Goal: Find specific page/section: Find specific page/section

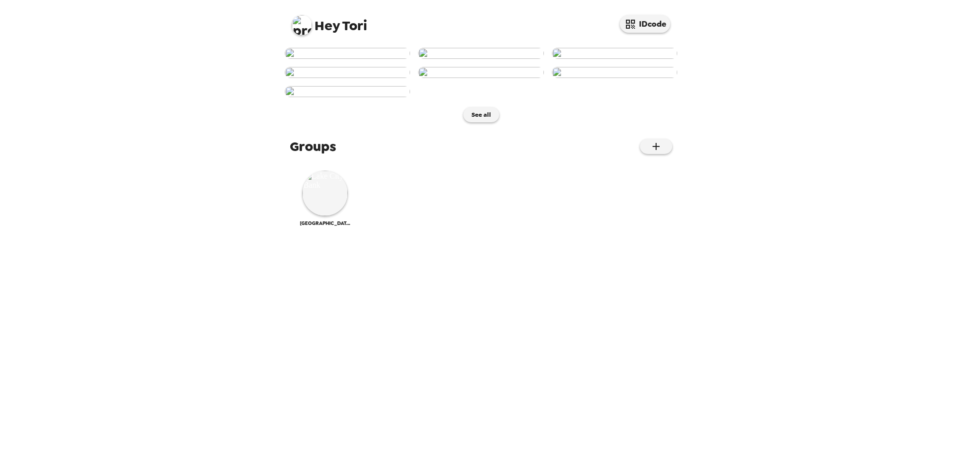
scroll to position [210, 0]
click at [319, 216] on img at bounding box center [324, 193] width 45 height 45
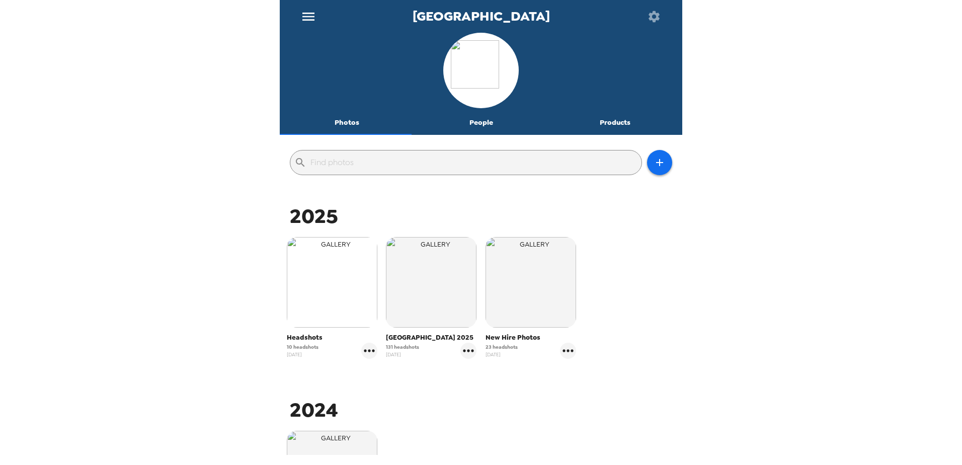
click at [312, 287] on img "button" at bounding box center [332, 282] width 91 height 91
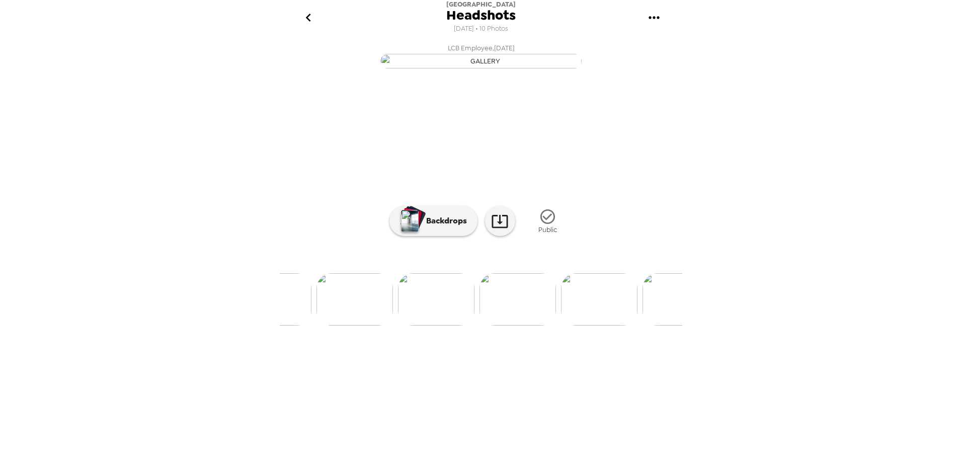
scroll to position [0, 734]
click at [484, 326] on img at bounding box center [481, 299] width 77 height 52
click at [486, 326] on img at bounding box center [484, 299] width 77 height 52
click at [495, 326] on img at bounding box center [484, 299] width 77 height 52
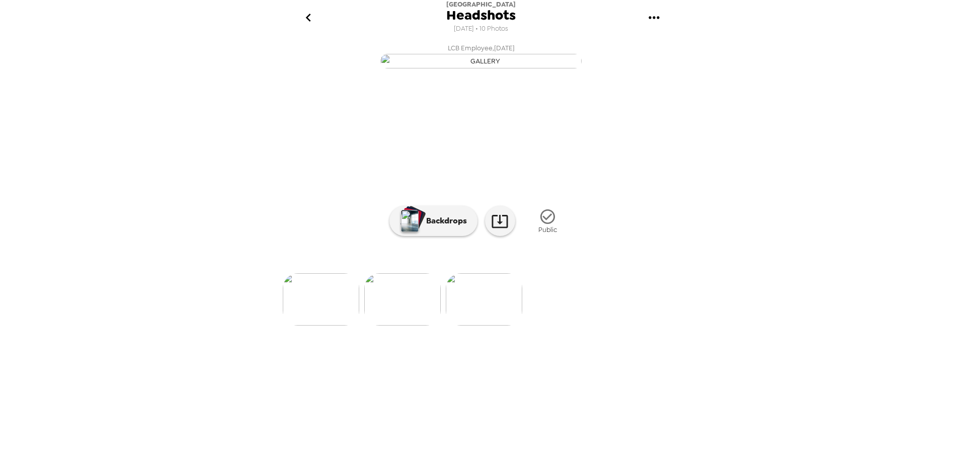
click at [395, 326] on img at bounding box center [402, 299] width 77 height 52
click at [574, 326] on img at bounding box center [565, 299] width 77 height 52
click at [495, 68] on img "button" at bounding box center [480, 61] width 201 height 15
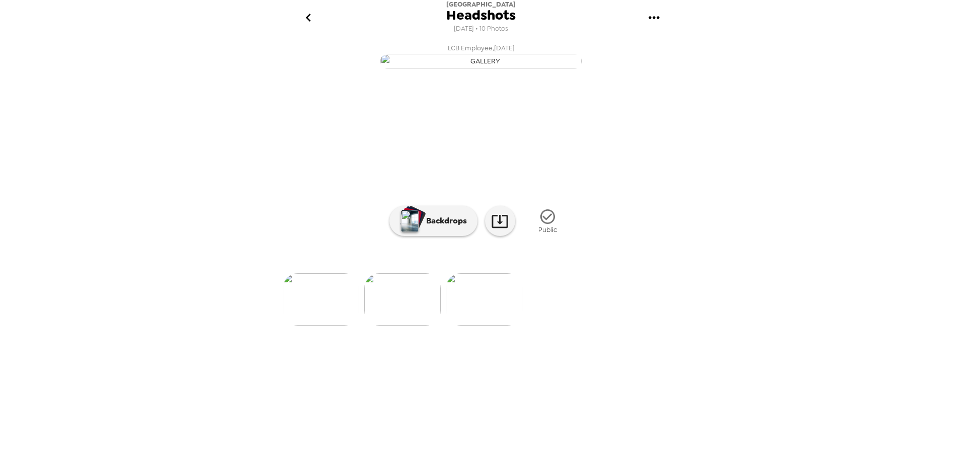
click at [305, 17] on icon "go back" at bounding box center [308, 18] width 16 height 16
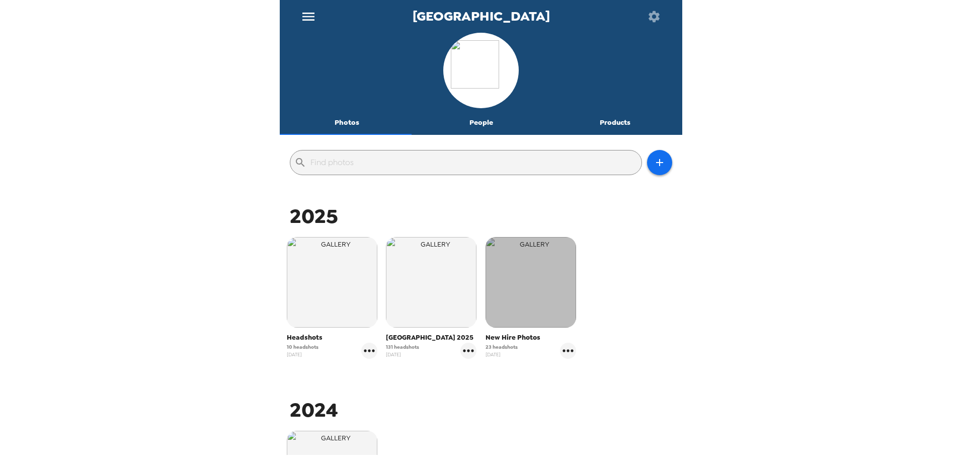
click at [519, 297] on img "button" at bounding box center [531, 282] width 91 height 91
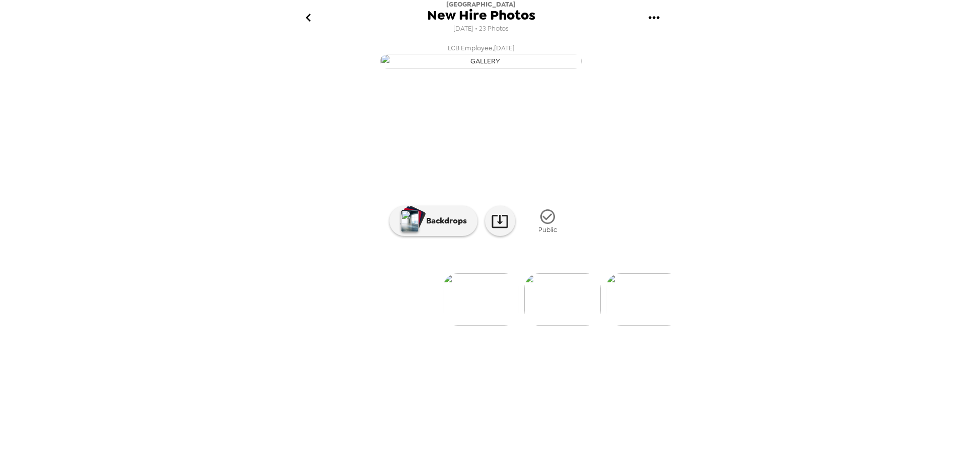
click at [307, 18] on icon "go back" at bounding box center [307, 18] width 5 height 8
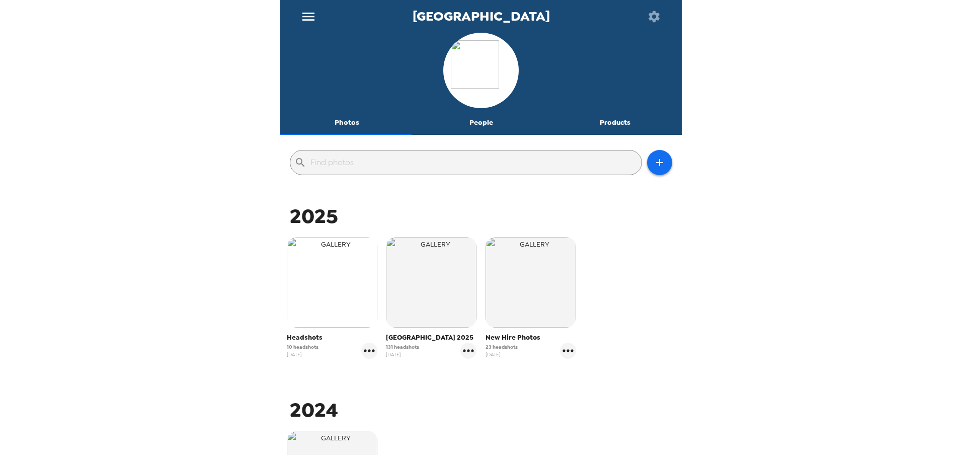
click at [318, 307] on img "button" at bounding box center [332, 282] width 91 height 91
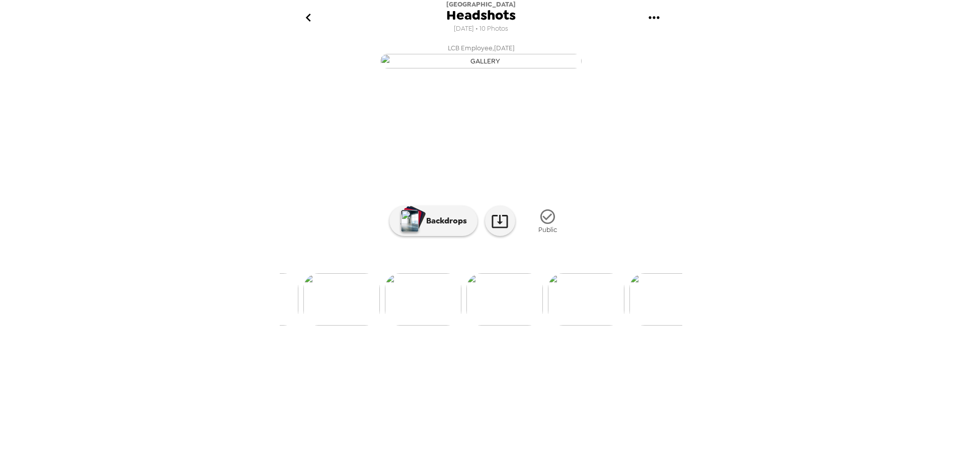
scroll to position [0, 734]
click at [406, 68] on img "button" at bounding box center [480, 61] width 201 height 15
click at [308, 13] on icon "go back" at bounding box center [308, 18] width 16 height 16
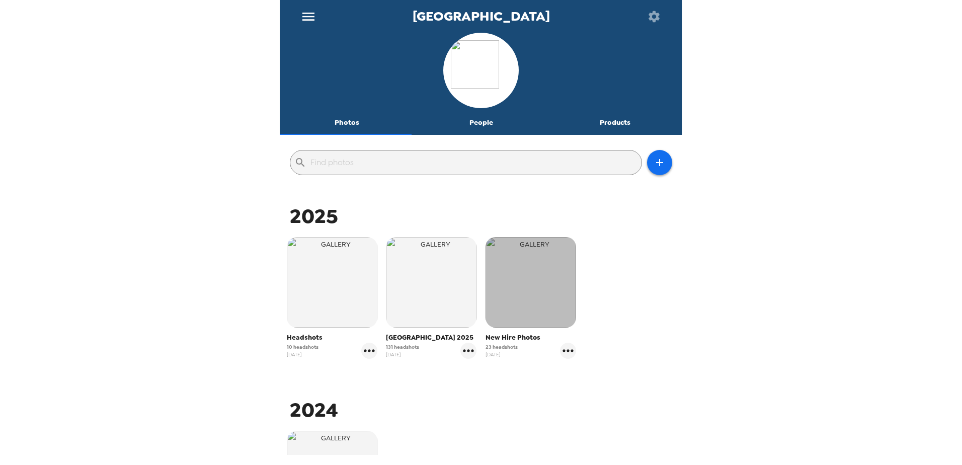
click at [557, 298] on img "button" at bounding box center [531, 282] width 91 height 91
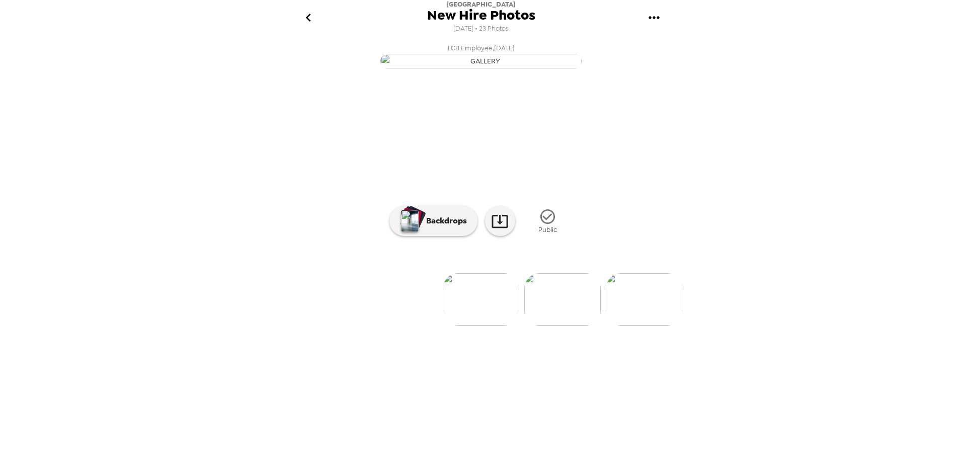
click at [291, 15] on div "Lake City Bank New Hire Photos 8/13/2025 • 23 Photos" at bounding box center [481, 17] width 403 height 35
click at [314, 19] on icon "go back" at bounding box center [308, 18] width 16 height 16
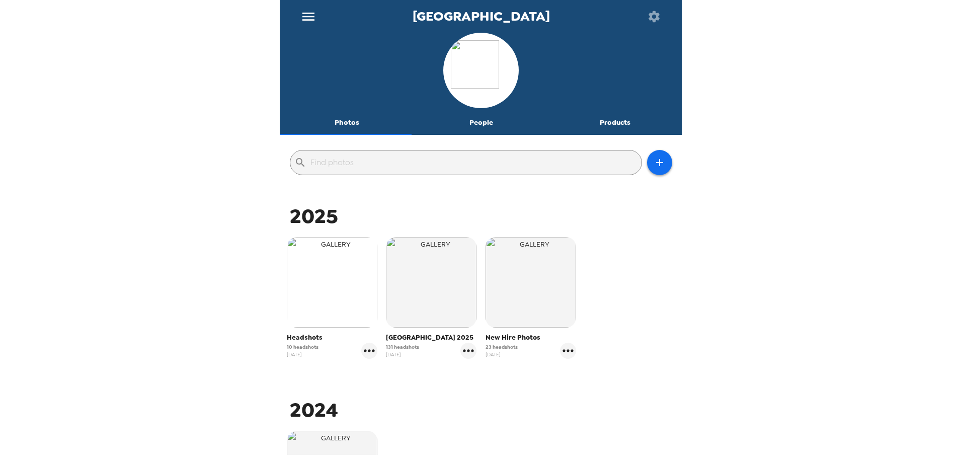
click at [321, 269] on img "button" at bounding box center [332, 282] width 91 height 91
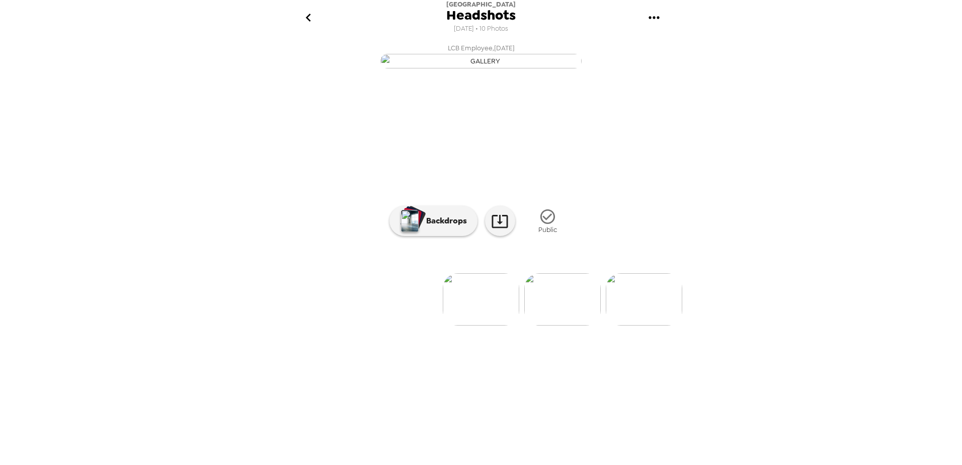
click at [317, 17] on button "go back" at bounding box center [308, 18] width 33 height 33
